Goal: Information Seeking & Learning: Check status

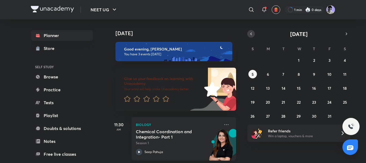
click at [252, 37] on button "button" at bounding box center [250, 33] width 7 height 7
click at [269, 106] on div "31 1 2 3 4 5 6 7 8 9 10 11 12 13 14 15 16 17 18 19 20 21 22 23 24 25 26 27 28 2…" at bounding box center [298, 88] width 103 height 64
click at [269, 104] on abbr "22" at bounding box center [268, 101] width 4 height 5
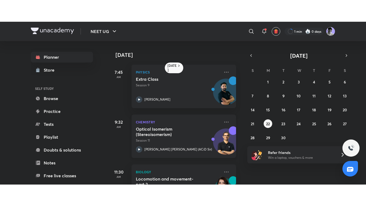
scroll to position [71, 0]
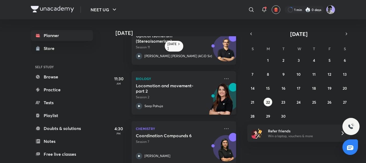
click at [136, 105] on icon at bounding box center [139, 106] width 6 height 6
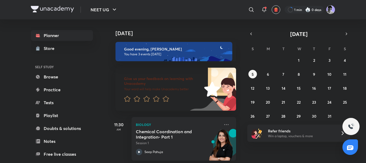
scroll to position [77, 0]
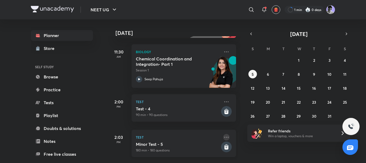
click at [224, 134] on icon at bounding box center [226, 137] width 6 height 6
click at [201, 134] on p "Test" at bounding box center [178, 137] width 84 height 6
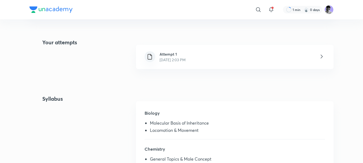
scroll to position [112, 0]
click at [175, 59] on p "Oct 5, 2025, 2:03 PM" at bounding box center [173, 59] width 26 height 6
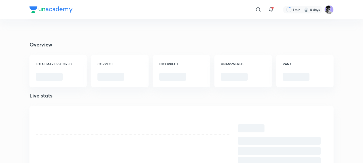
scroll to position [99, 0]
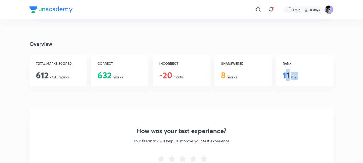
drag, startPoint x: 285, startPoint y: 75, endPoint x: 309, endPoint y: 77, distance: 23.9
click at [309, 77] on div "RANK 11 /523" at bounding box center [304, 70] width 57 height 32
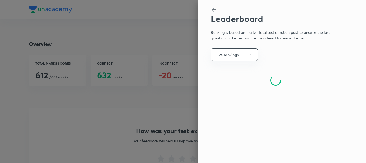
click at [287, 105] on div "Leaderboard Ranking is based on marks. Total test duration past to answer the l…" at bounding box center [282, 81] width 168 height 163
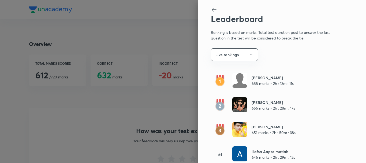
click at [212, 9] on icon at bounding box center [214, 9] width 6 height 6
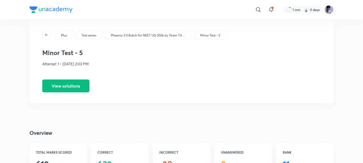
scroll to position [0, 0]
